Goal: Task Accomplishment & Management: Use online tool/utility

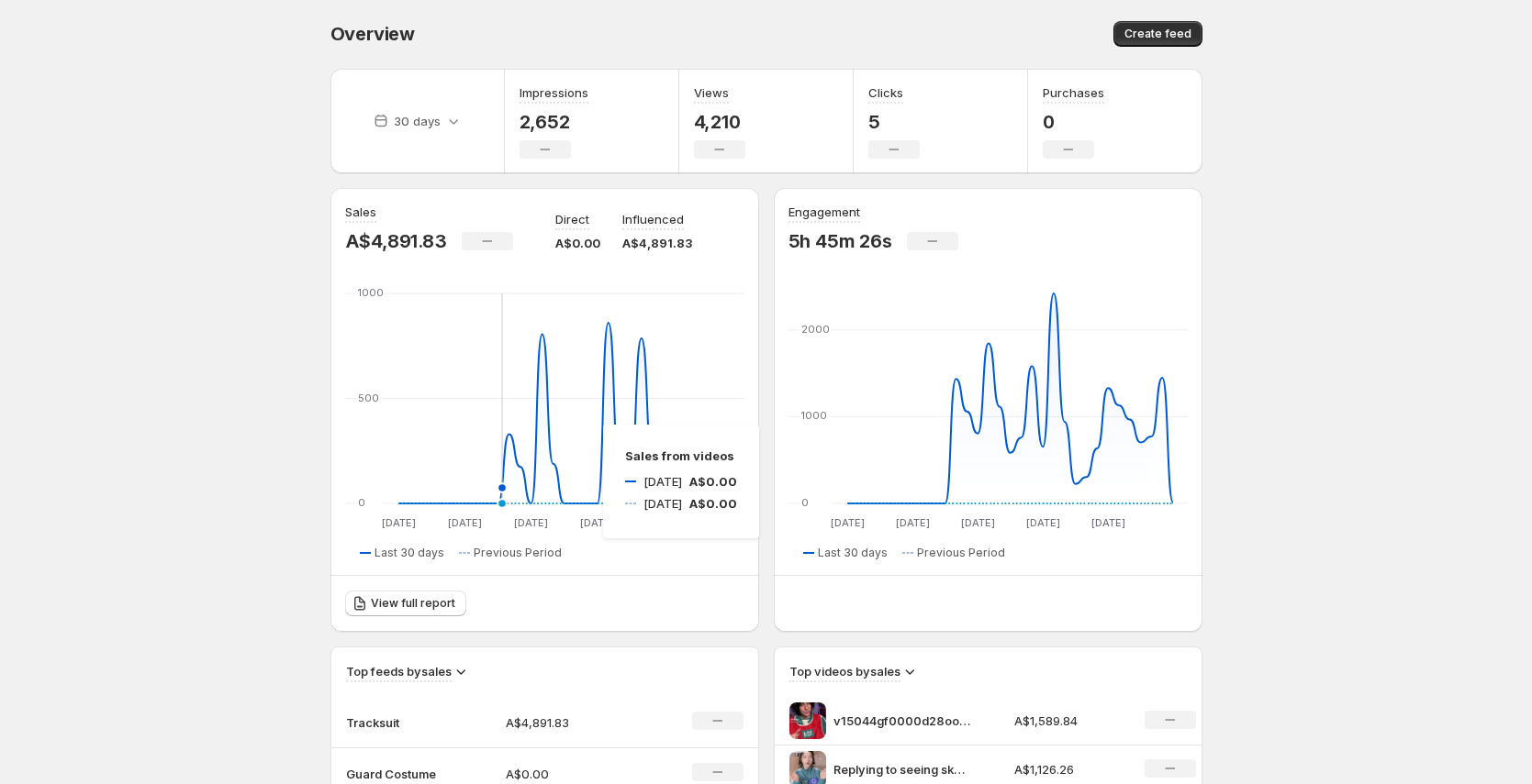
scroll to position [4, 0]
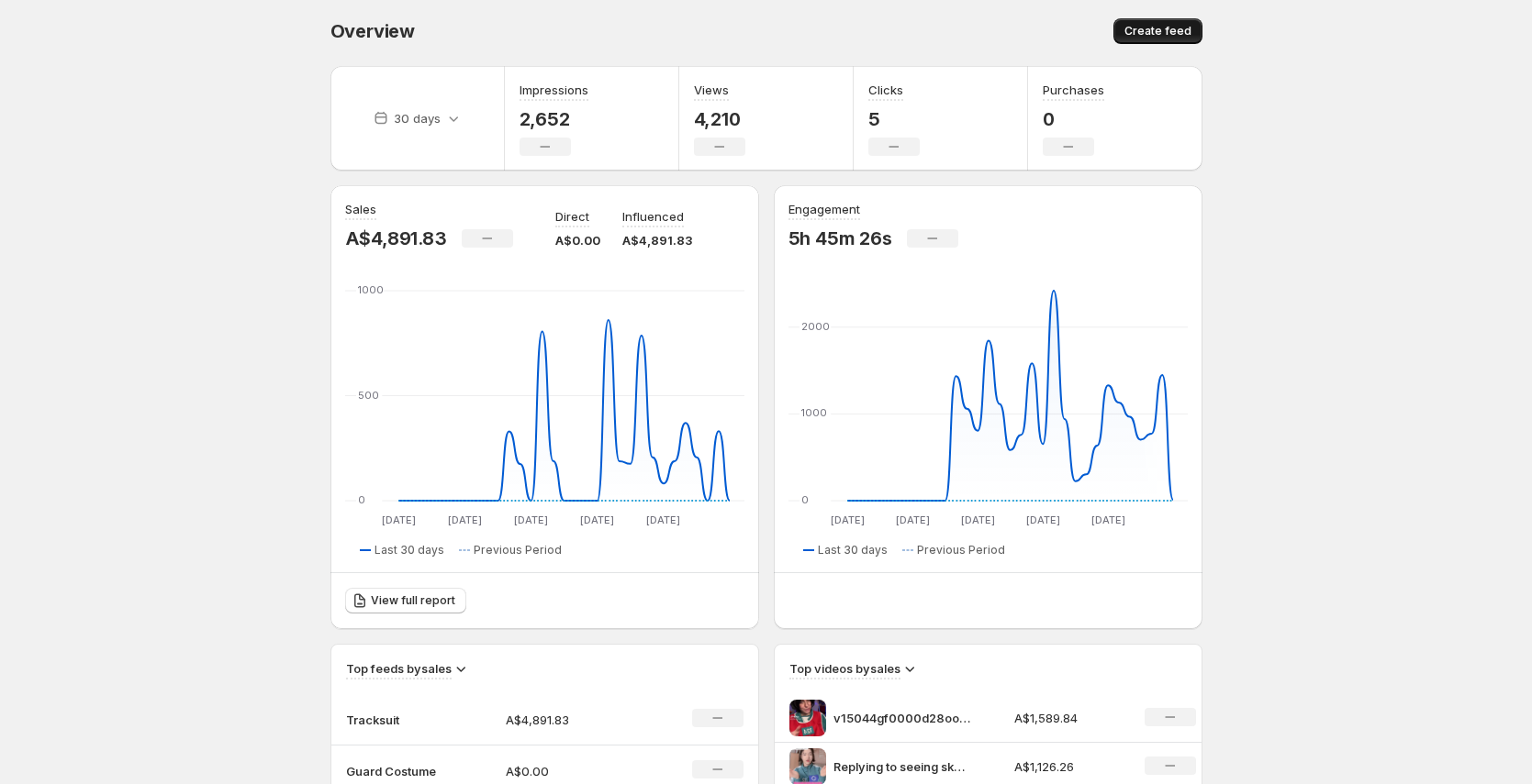
click at [1131, 35] on span "Create feed" at bounding box center [1158, 31] width 67 height 15
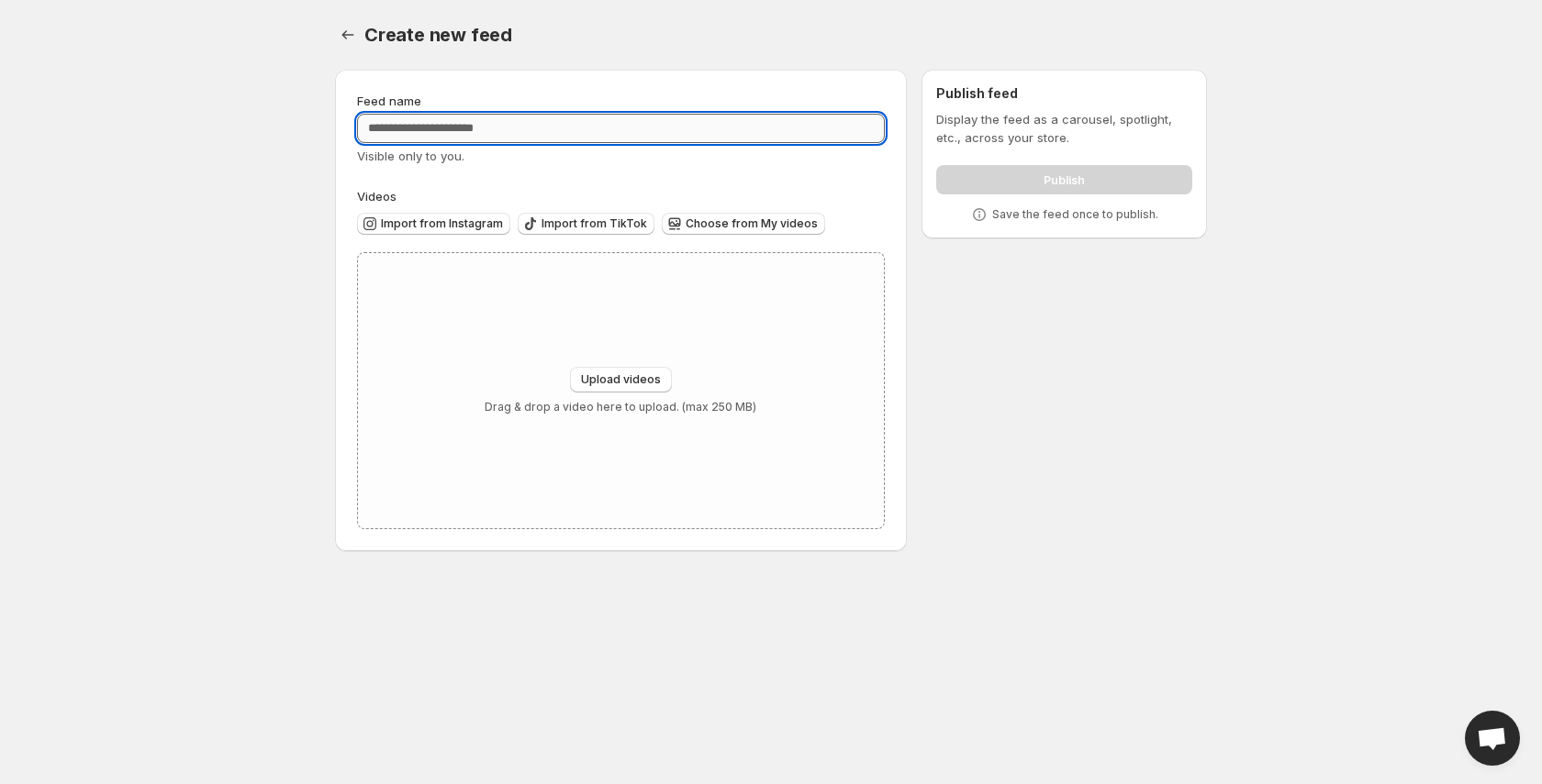
click at [489, 135] on input "Feed name" at bounding box center [620, 128] width 528 height 30
type input "**********"
click at [474, 222] on span "Import from Instagram" at bounding box center [443, 223] width 122 height 15
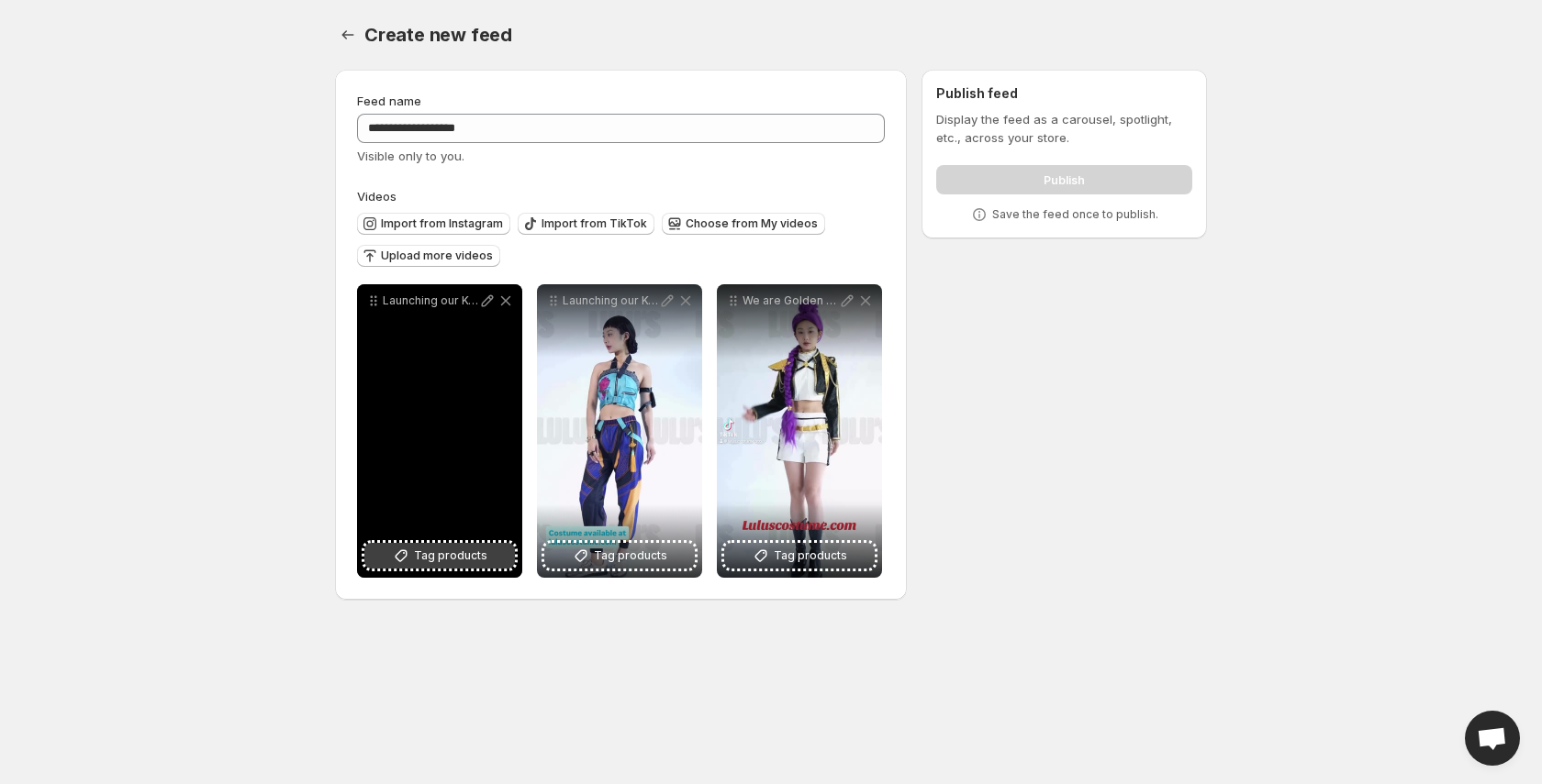
click at [492, 551] on button "Tag products" at bounding box center [440, 556] width 150 height 26
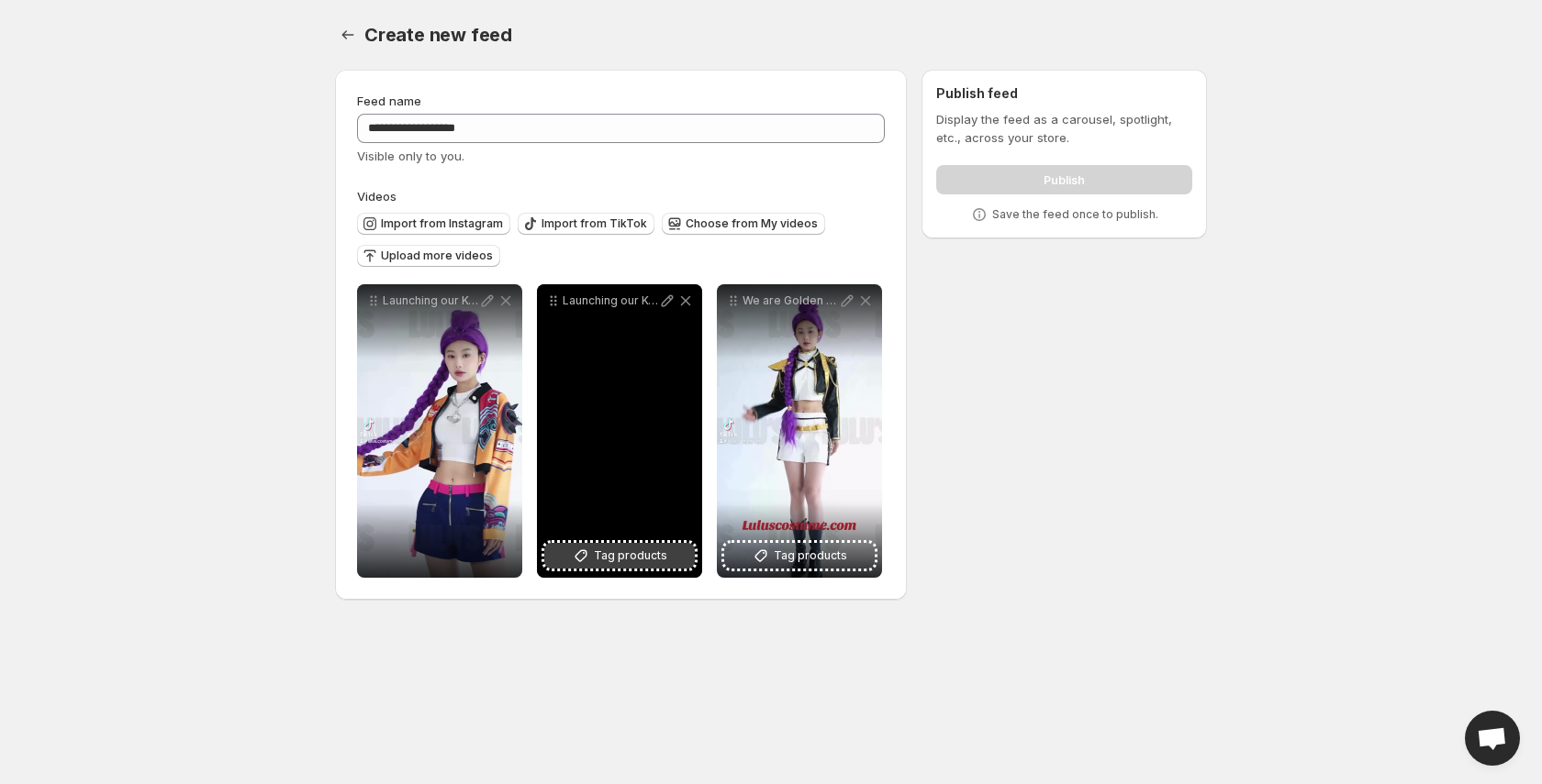
click at [621, 559] on span "Tag products" at bounding box center [630, 556] width 73 height 19
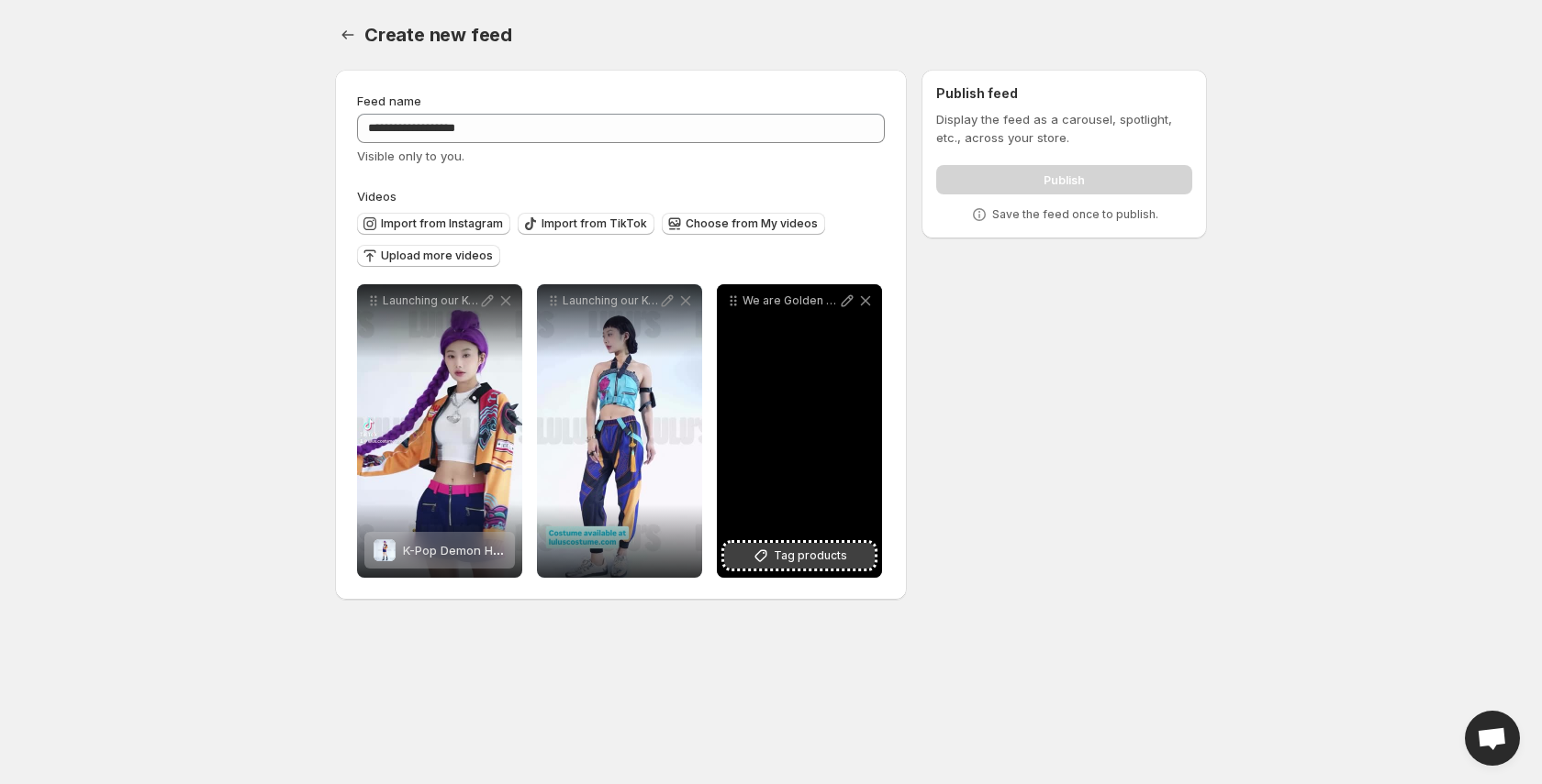
click at [816, 553] on span "Tag products" at bounding box center [810, 556] width 73 height 19
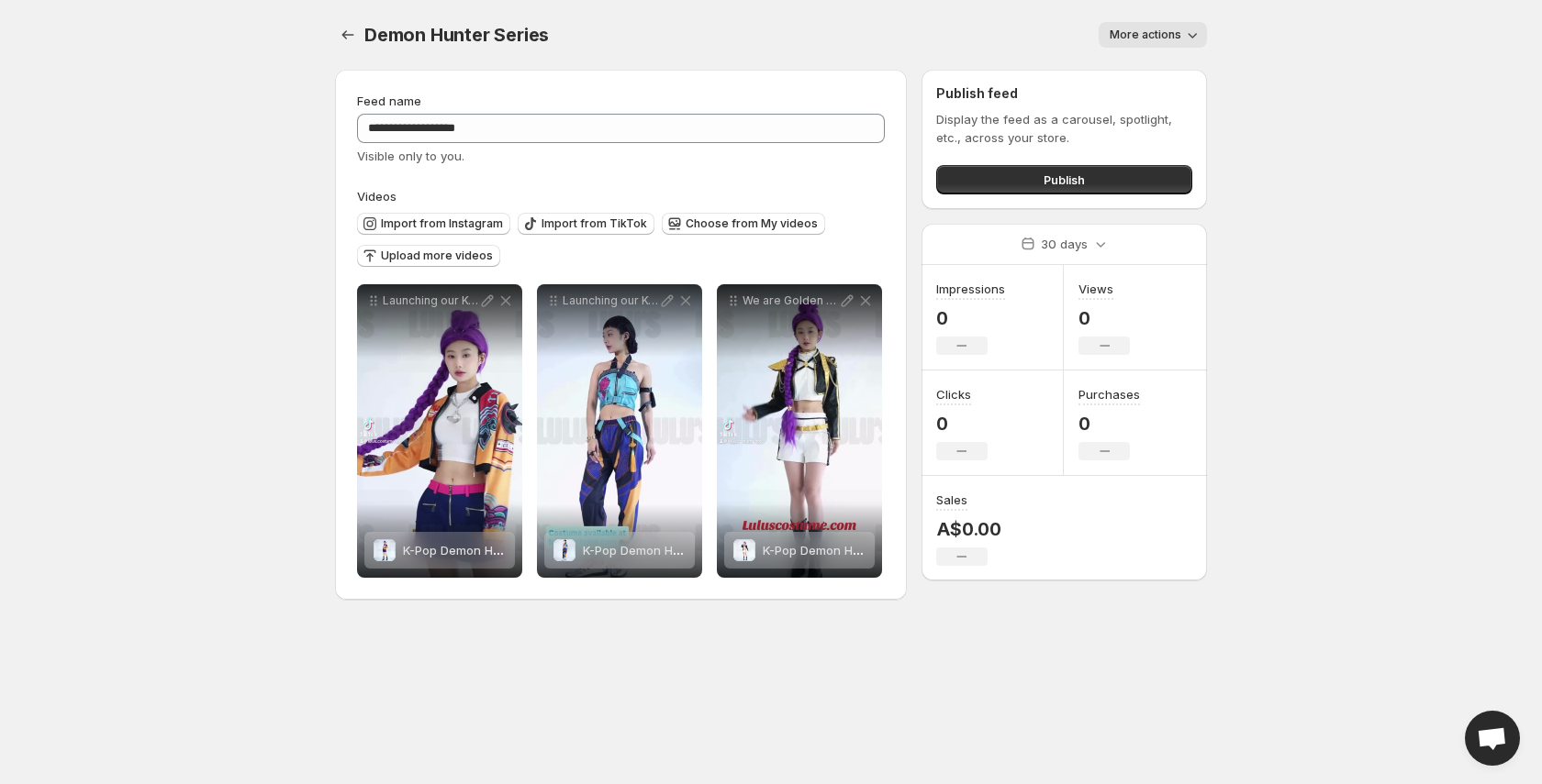
click at [1153, 30] on span "More actions" at bounding box center [1145, 35] width 71 height 15
click at [1302, 148] on body "**********" at bounding box center [771, 392] width 1542 height 784
click at [1145, 175] on button "Publish" at bounding box center [1064, 180] width 256 height 30
click at [353, 45] on button "Settings" at bounding box center [348, 35] width 26 height 26
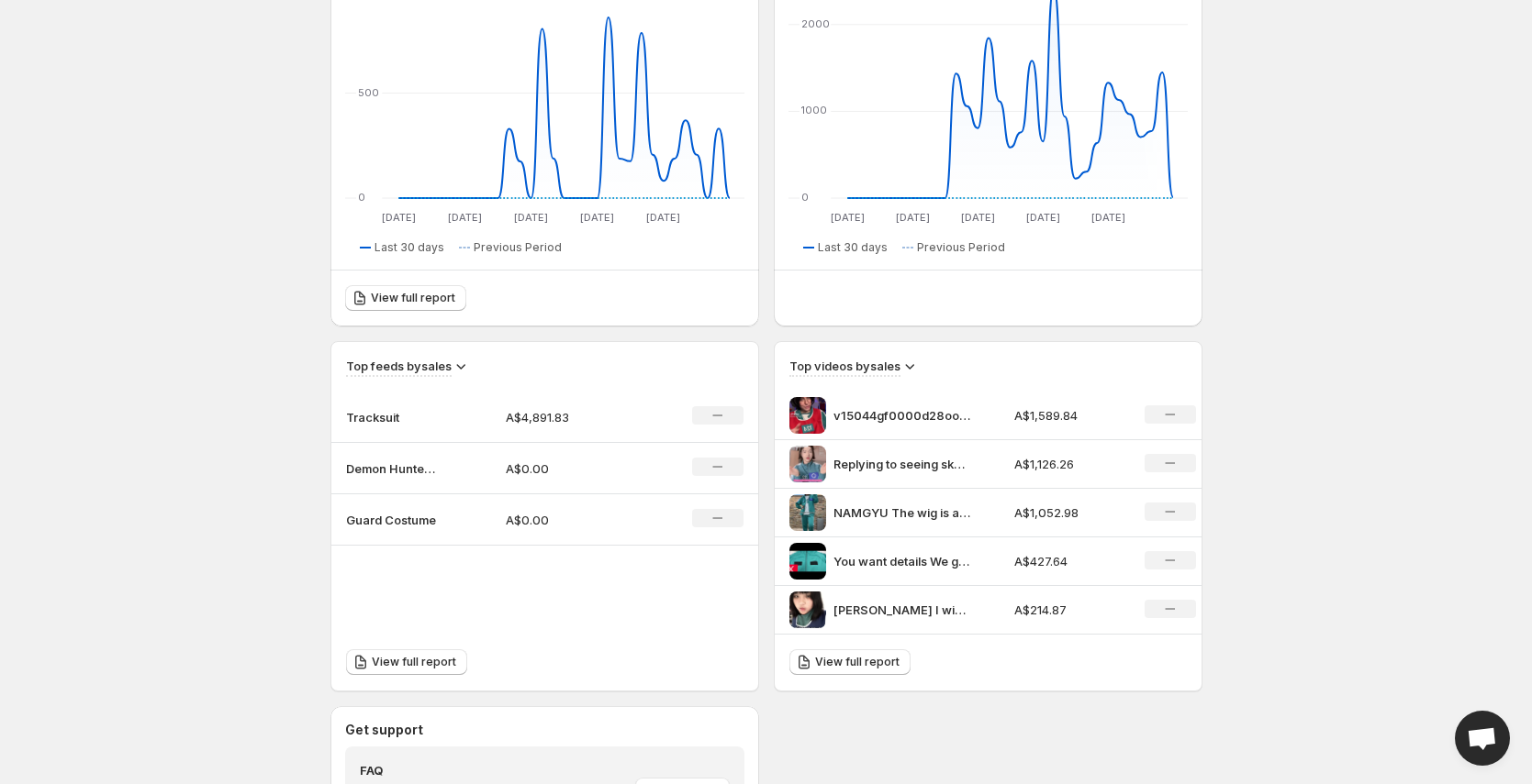
scroll to position [310, 0]
